Goal: Browse casually

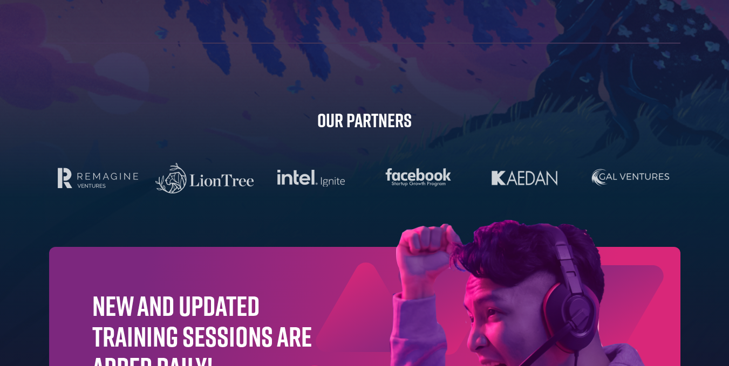
scroll to position [3286, 0]
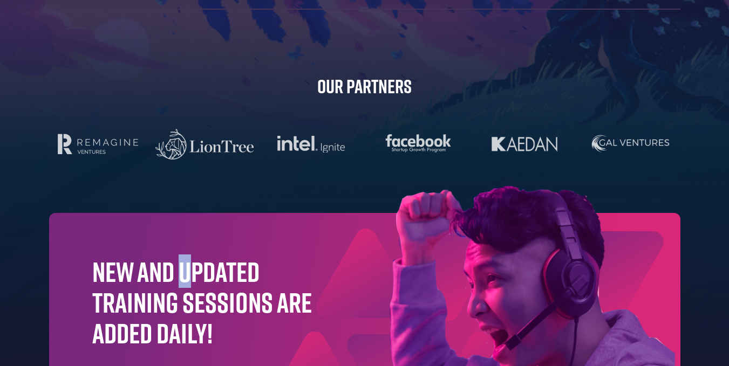
drag, startPoint x: 178, startPoint y: 287, endPoint x: 190, endPoint y: 230, distance: 58.0
click at [190, 230] on div "New and updated training sessions are added daily!" at bounding box center [364, 326] width 631 height 227
click at [236, 220] on div "New and updated training sessions are added daily!" at bounding box center [364, 326] width 631 height 227
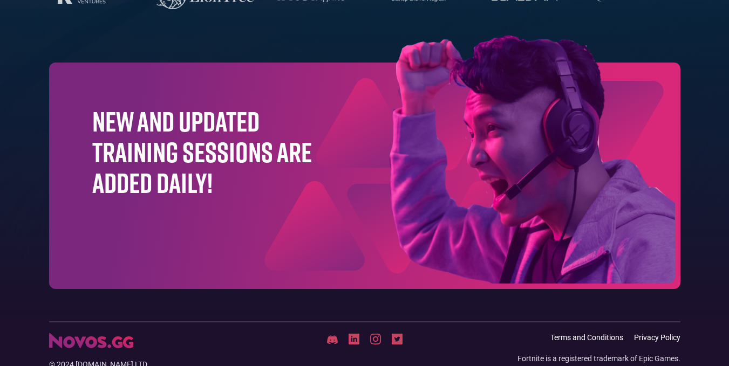
scroll to position [3481, 0]
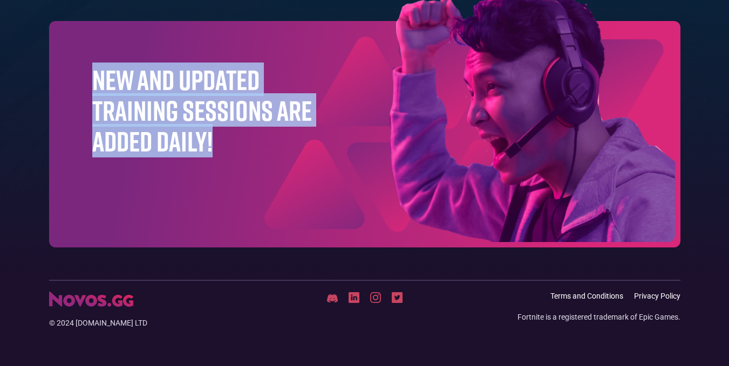
drag, startPoint x: 87, startPoint y: 86, endPoint x: 253, endPoint y: 155, distance: 179.9
click at [253, 155] on div "New and updated training sessions are added daily!" at bounding box center [364, 134] width 631 height 227
click at [245, 147] on h1 "New and updated training sessions are added daily!" at bounding box center [202, 110] width 220 height 93
drag, startPoint x: 255, startPoint y: 141, endPoint x: 83, endPoint y: 84, distance: 181.5
click at [83, 84] on div "New and updated training sessions are added daily!" at bounding box center [364, 134] width 631 height 227
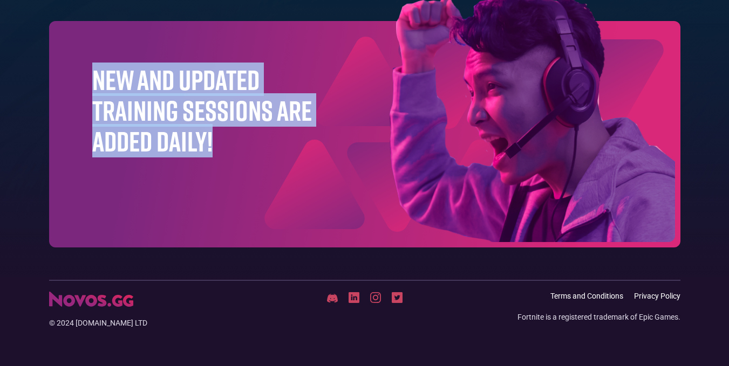
click at [154, 84] on h1 "New and updated training sessions are added daily!" at bounding box center [202, 110] width 220 height 93
click at [166, 80] on h1 "New and updated training sessions are added daily!" at bounding box center [202, 110] width 220 height 93
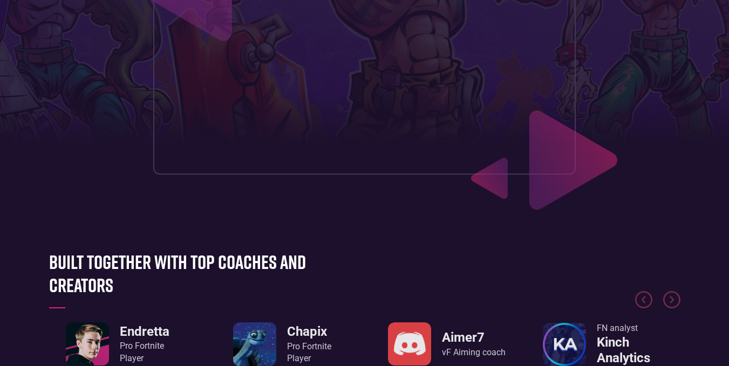
scroll to position [485, 0]
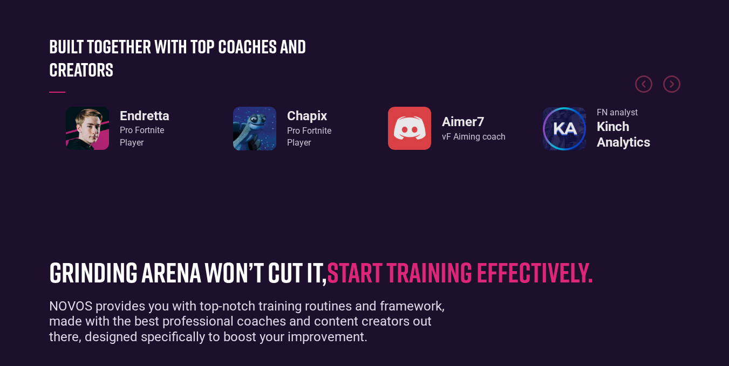
click at [125, 140] on div "Pro Fortnite Player" at bounding box center [145, 137] width 50 height 24
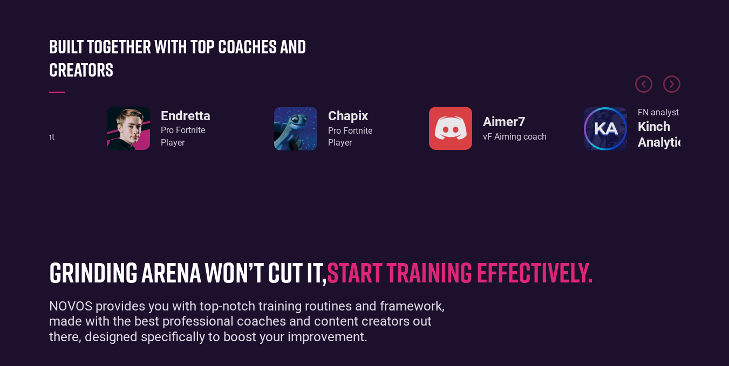
click at [131, 176] on div "Built together with top coaches and creators JivanTV Coaching content [PERSON_N…" at bounding box center [365, 108] width 642 height 147
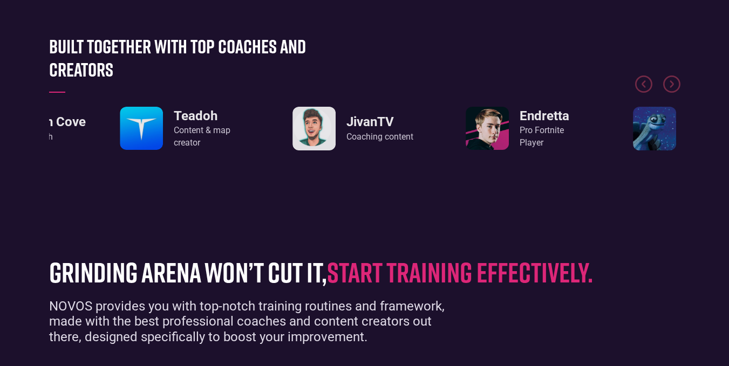
click at [550, 126] on div "Endretta Pro Fortnite Player" at bounding box center [544, 128] width 50 height 41
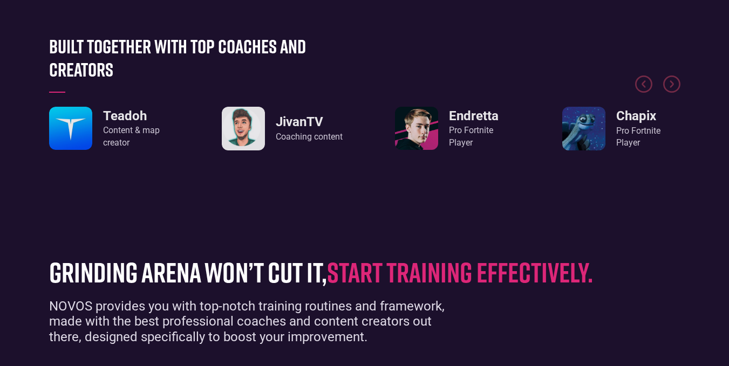
click at [270, 125] on link "JivanTV Coaching content" at bounding box center [282, 129] width 121 height 44
click at [293, 125] on h3 "JivanTV" at bounding box center [309, 122] width 67 height 16
click at [305, 108] on div "Coach Cove FN Coach Teadoh Content & map creator JivanTV Coaching content Endre…" at bounding box center [364, 86] width 631 height 129
click at [284, 116] on link "JivanTV Coaching content" at bounding box center [282, 129] width 121 height 44
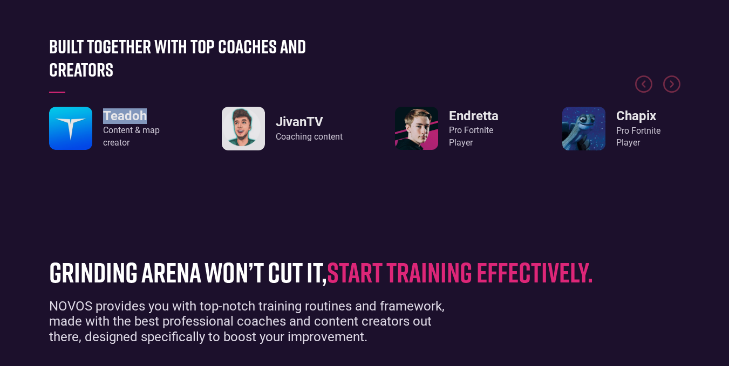
click at [284, 116] on link "JivanTV Coaching content" at bounding box center [282, 129] width 121 height 44
click at [307, 91] on div at bounding box center [364, 62] width 631 height 81
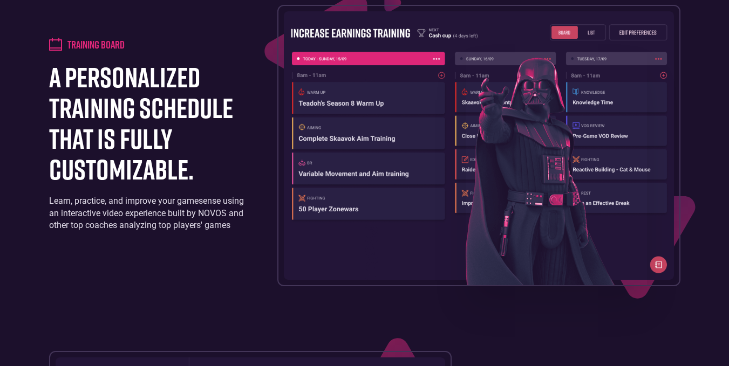
scroll to position [948, 0]
